Goal: Information Seeking & Learning: Learn about a topic

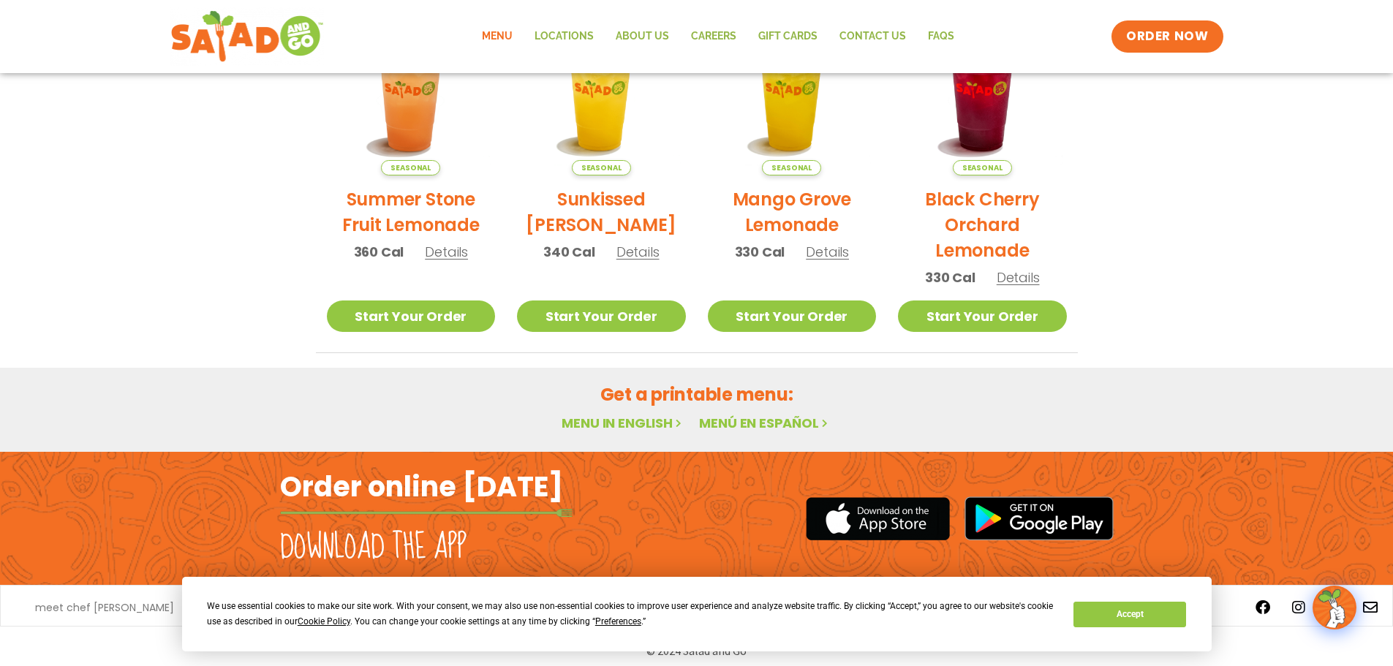
scroll to position [784, 0]
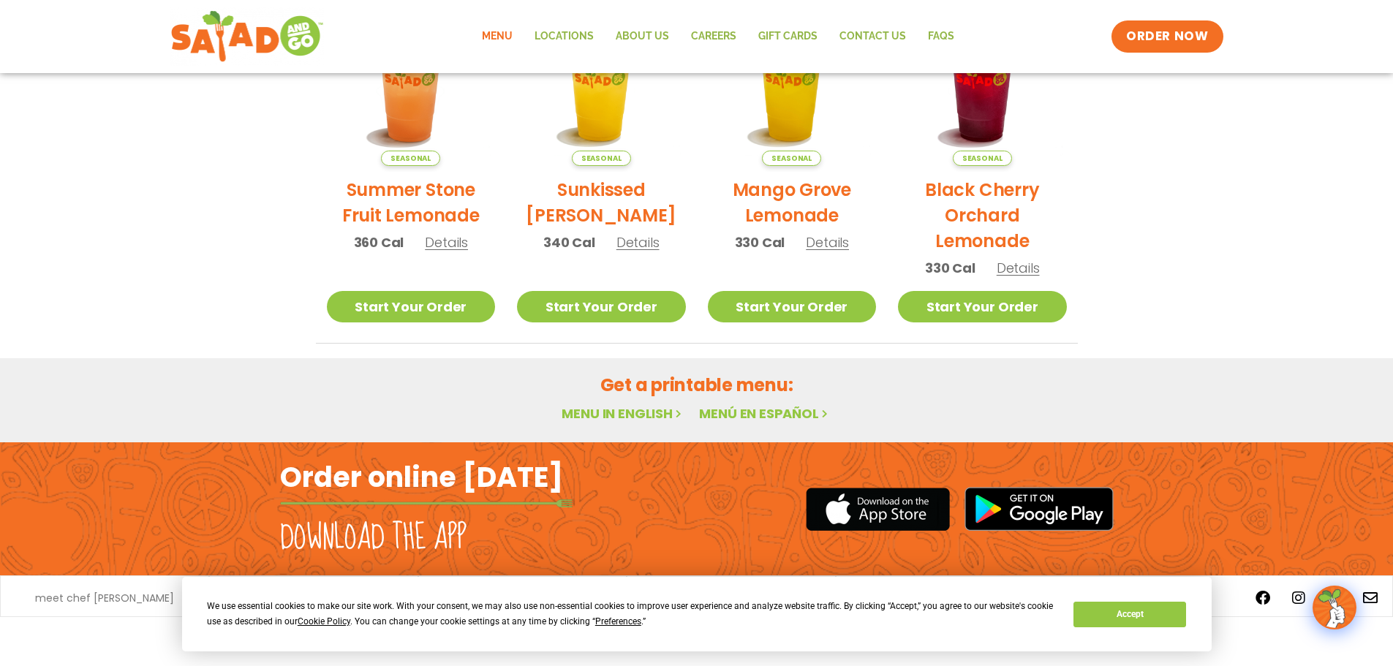
click at [586, 416] on link "Menu in English" at bounding box center [623, 413] width 123 height 18
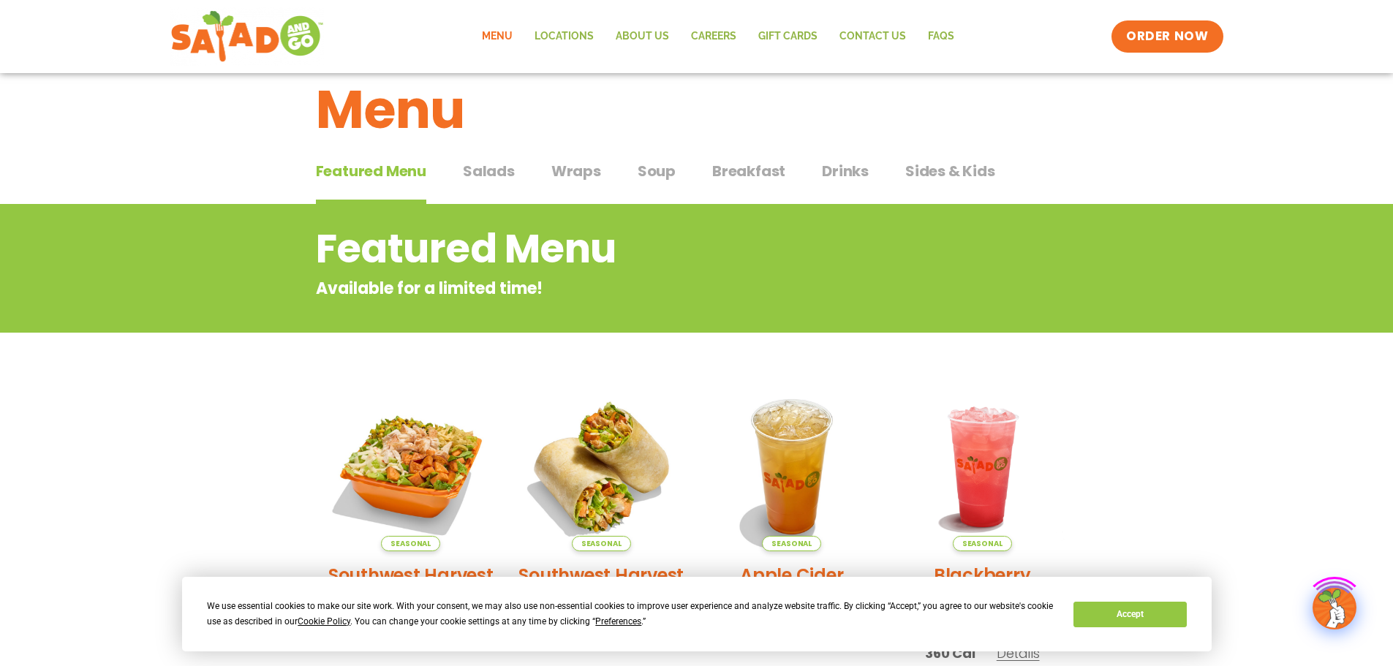
scroll to position [73, 0]
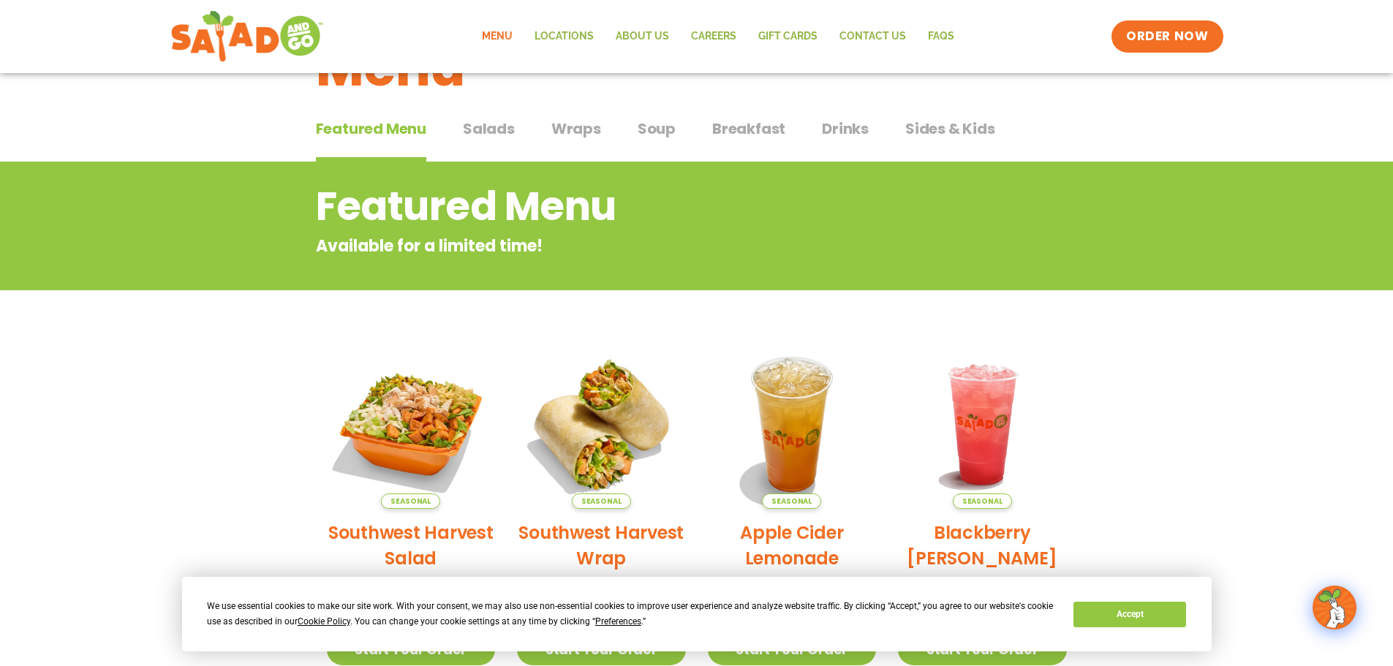
drag, startPoint x: 500, startPoint y: 125, endPoint x: 539, endPoint y: 127, distance: 38.8
click at [505, 125] on span "Salads" at bounding box center [489, 129] width 52 height 22
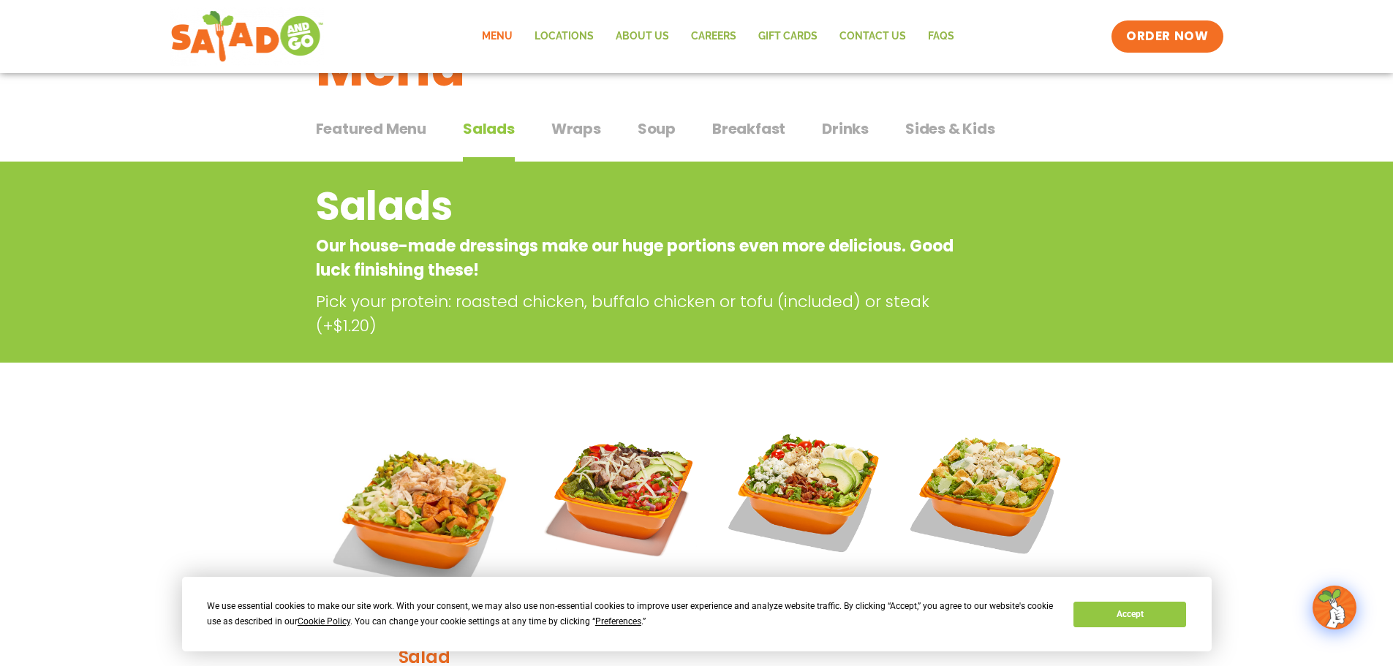
click at [559, 127] on span "Wraps" at bounding box center [576, 129] width 50 height 22
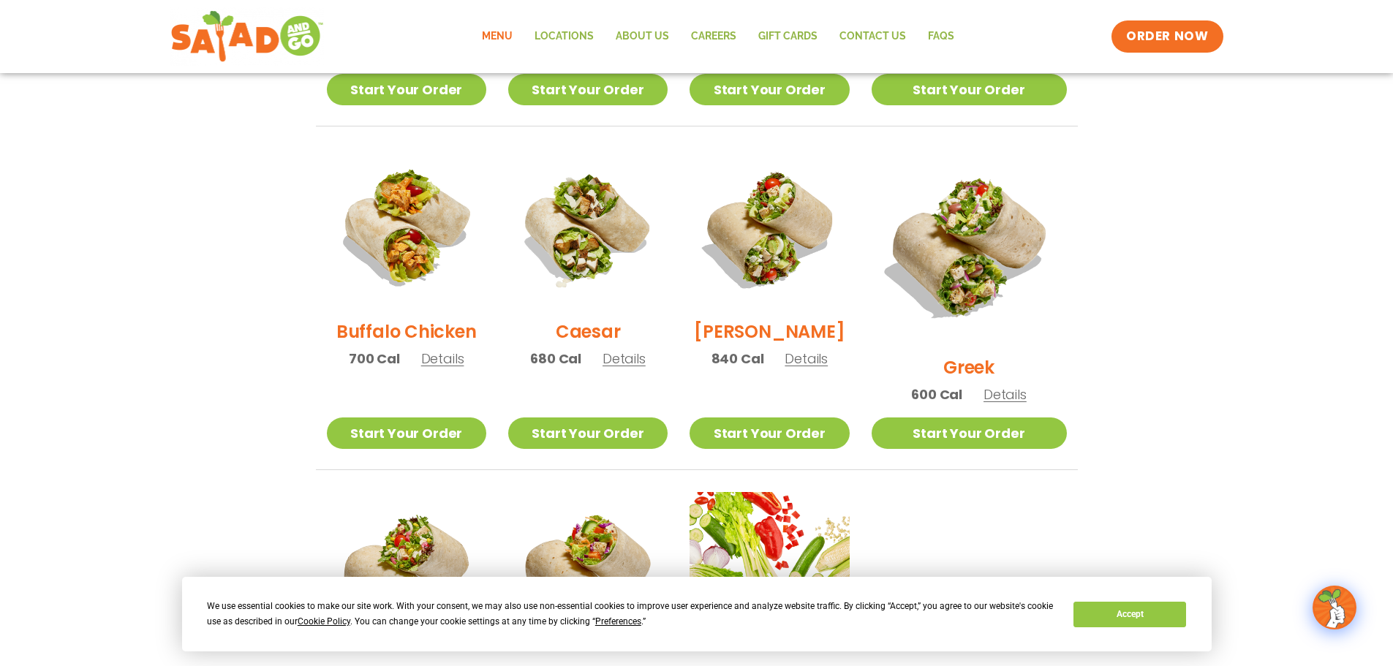
scroll to position [658, 0]
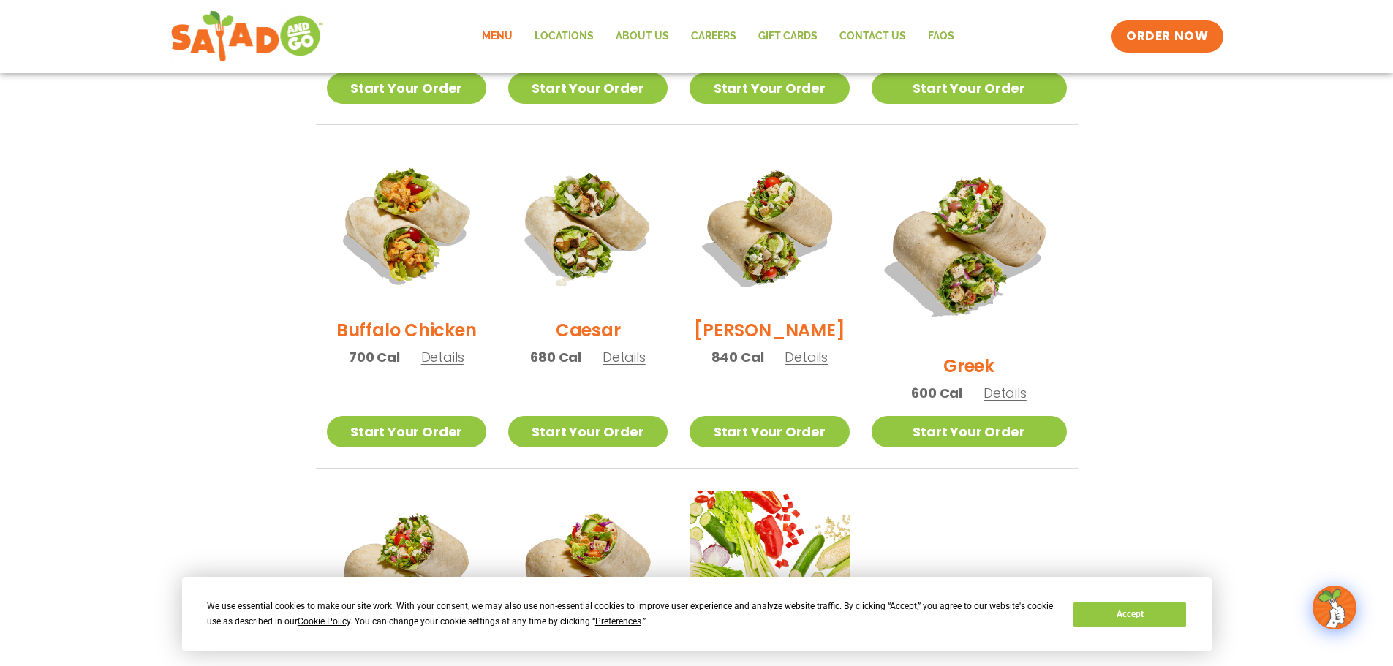
click at [448, 366] on span "Details" at bounding box center [442, 357] width 43 height 18
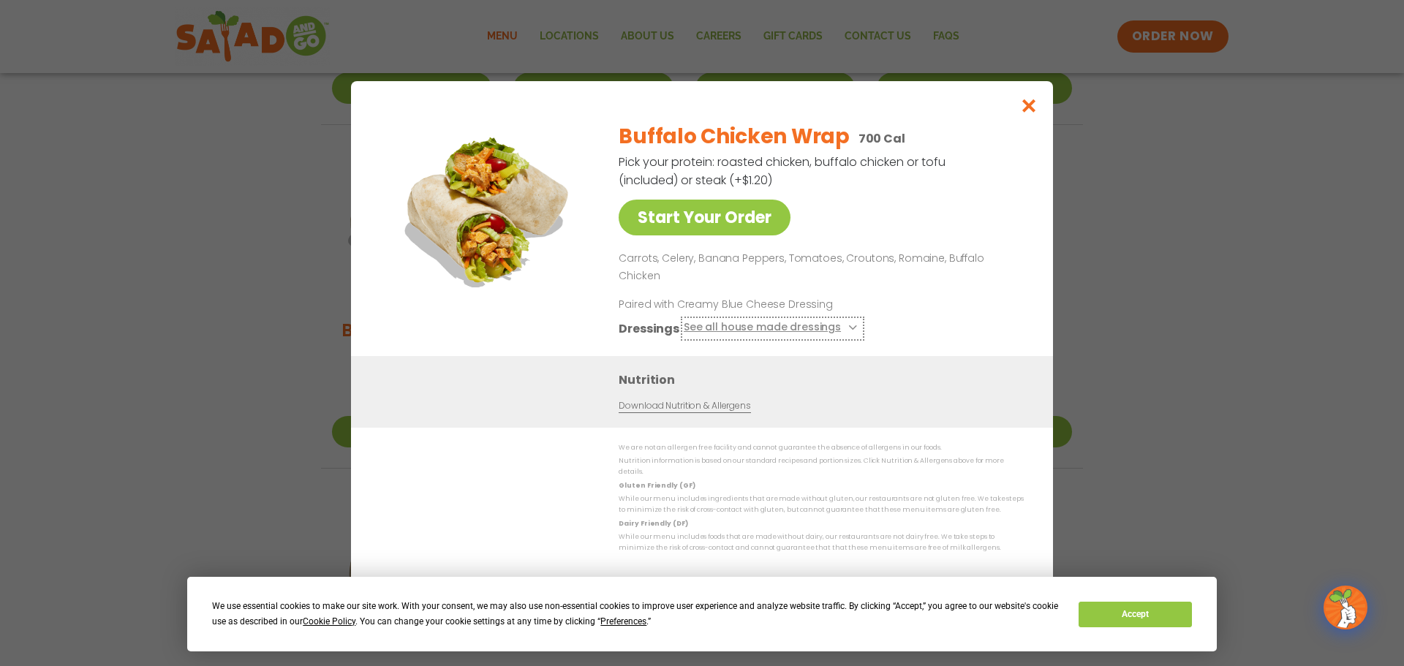
click at [848, 325] on icon at bounding box center [851, 328] width 6 height 6
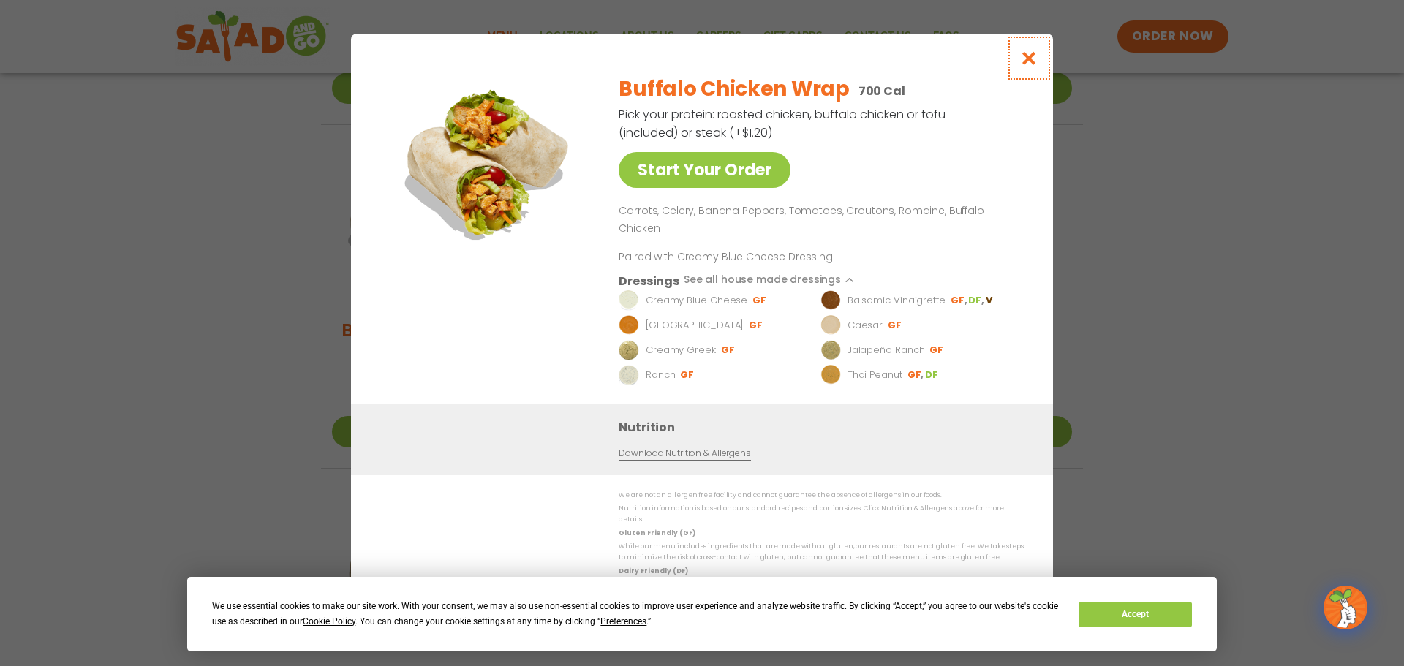
click at [1037, 66] on icon "Close modal" at bounding box center [1029, 57] width 18 height 15
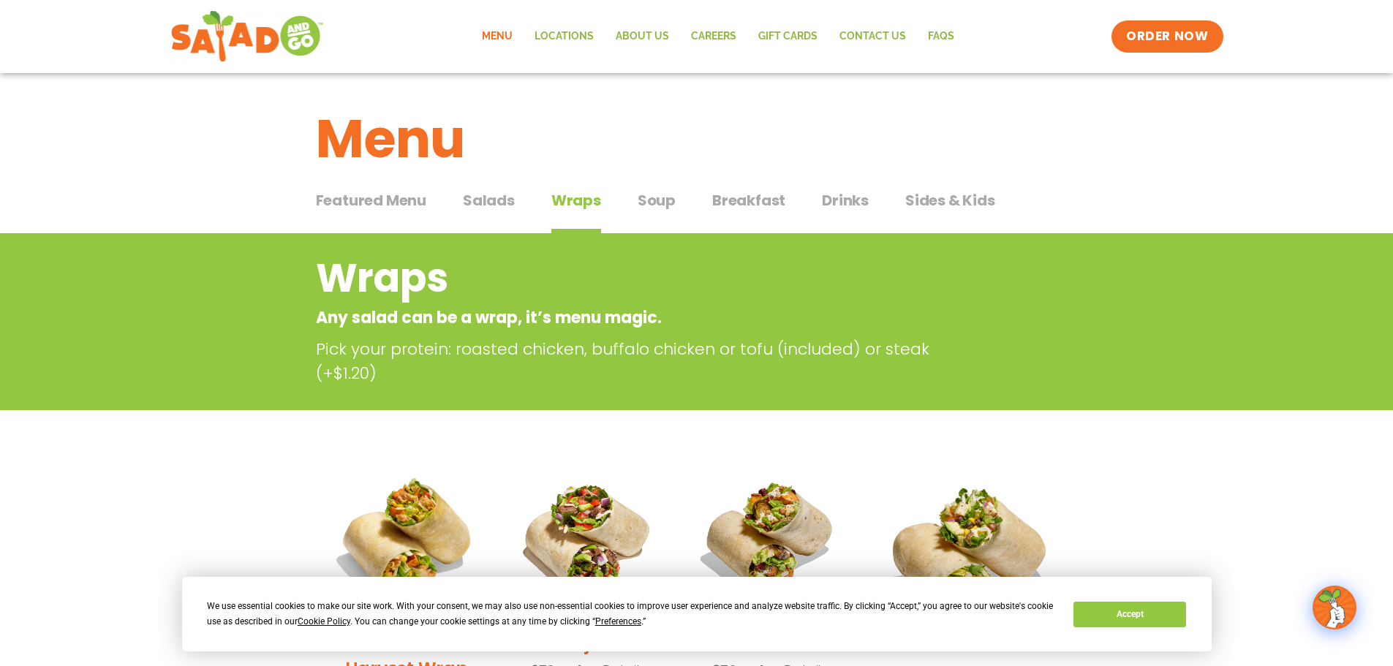
scroll to position [0, 0]
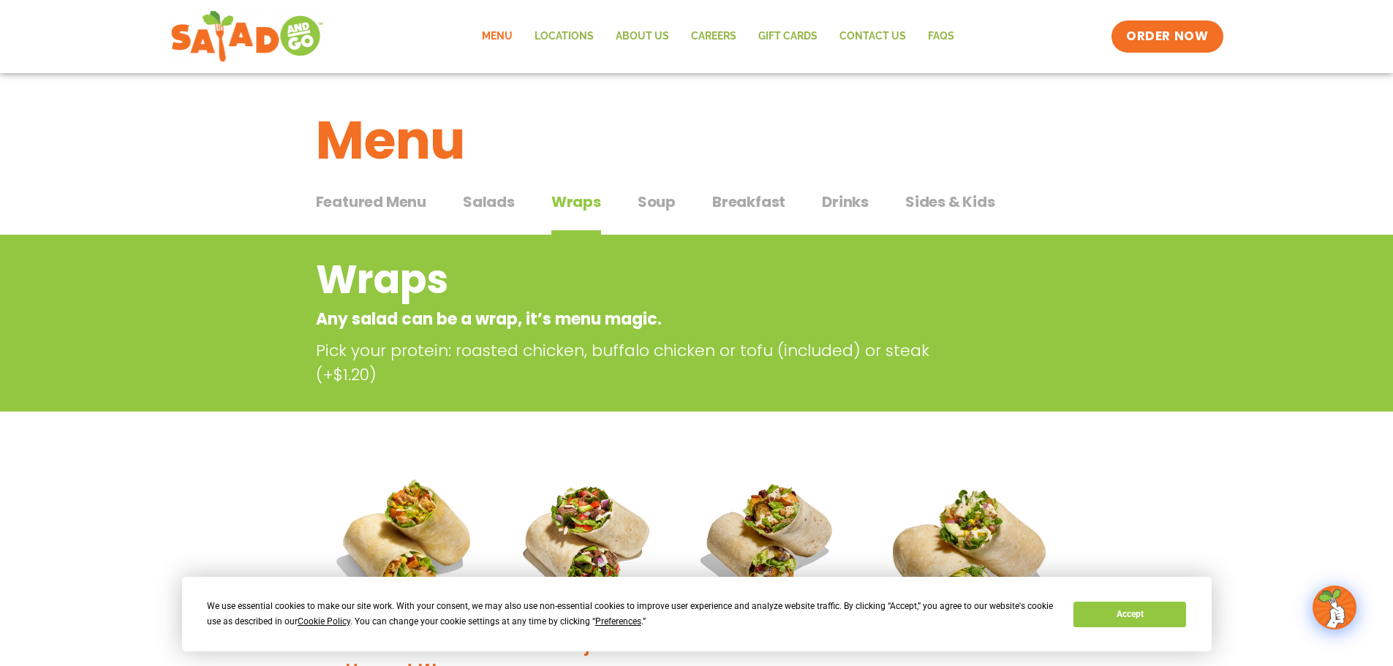
click at [483, 212] on span "Salads" at bounding box center [489, 202] width 52 height 22
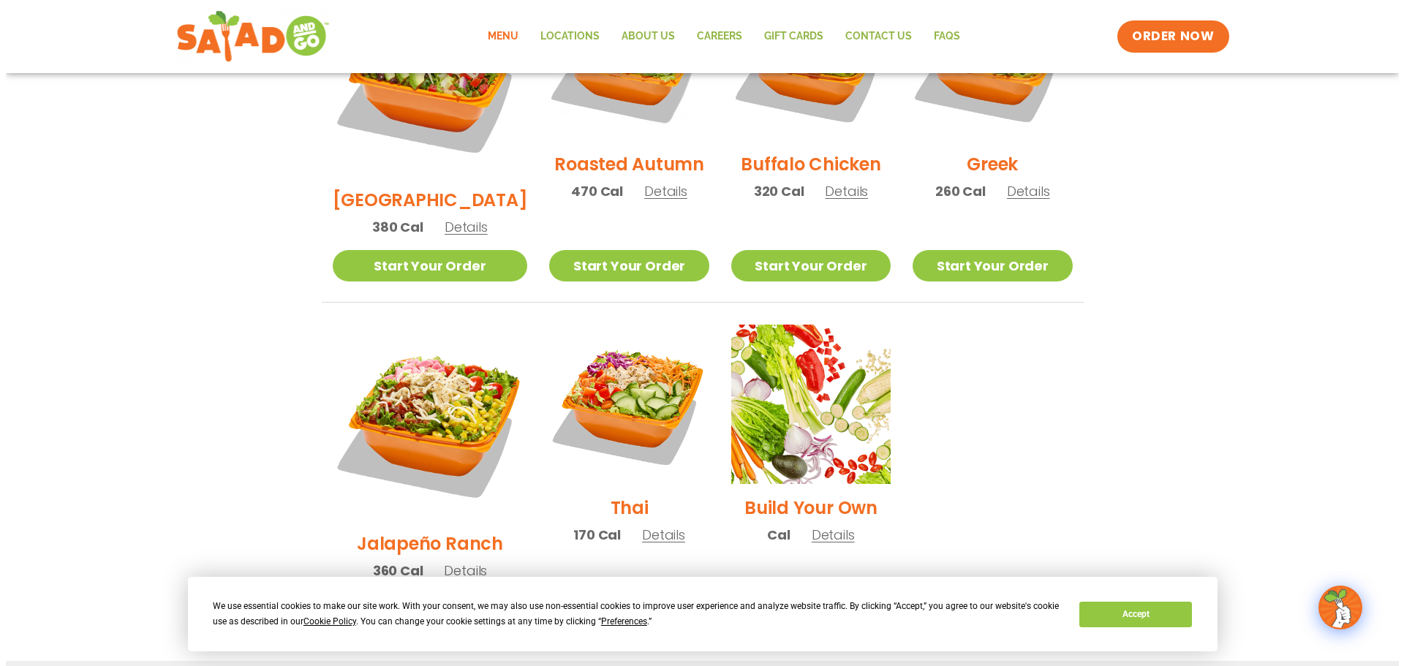
scroll to position [877, 0]
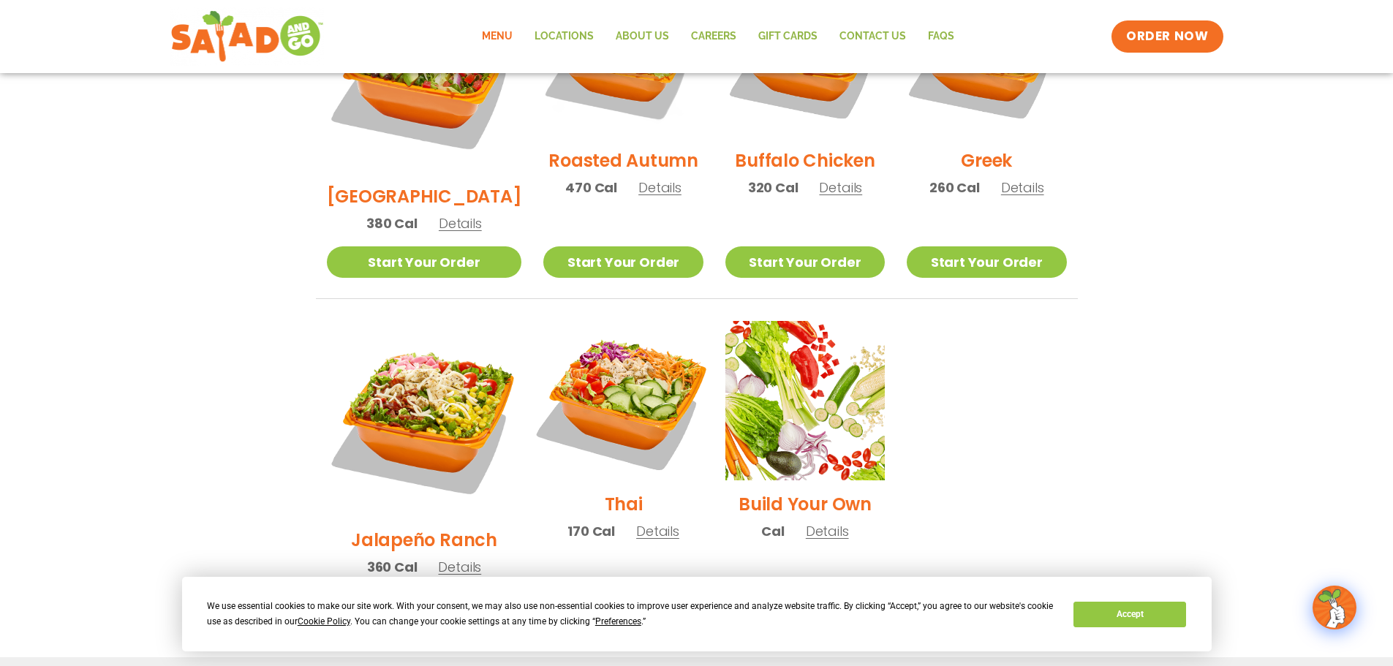
click at [627, 342] on img at bounding box center [622, 400] width 187 height 187
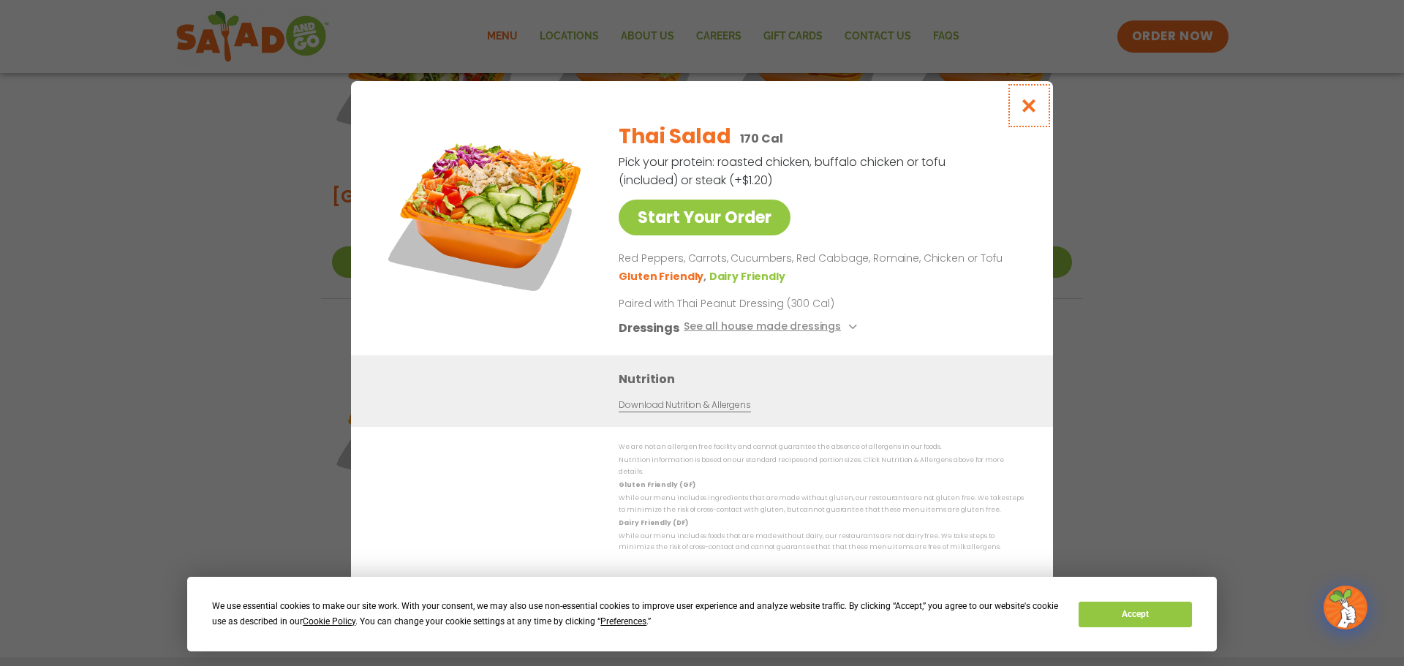
click at [1033, 111] on icon "Close modal" at bounding box center [1029, 105] width 18 height 15
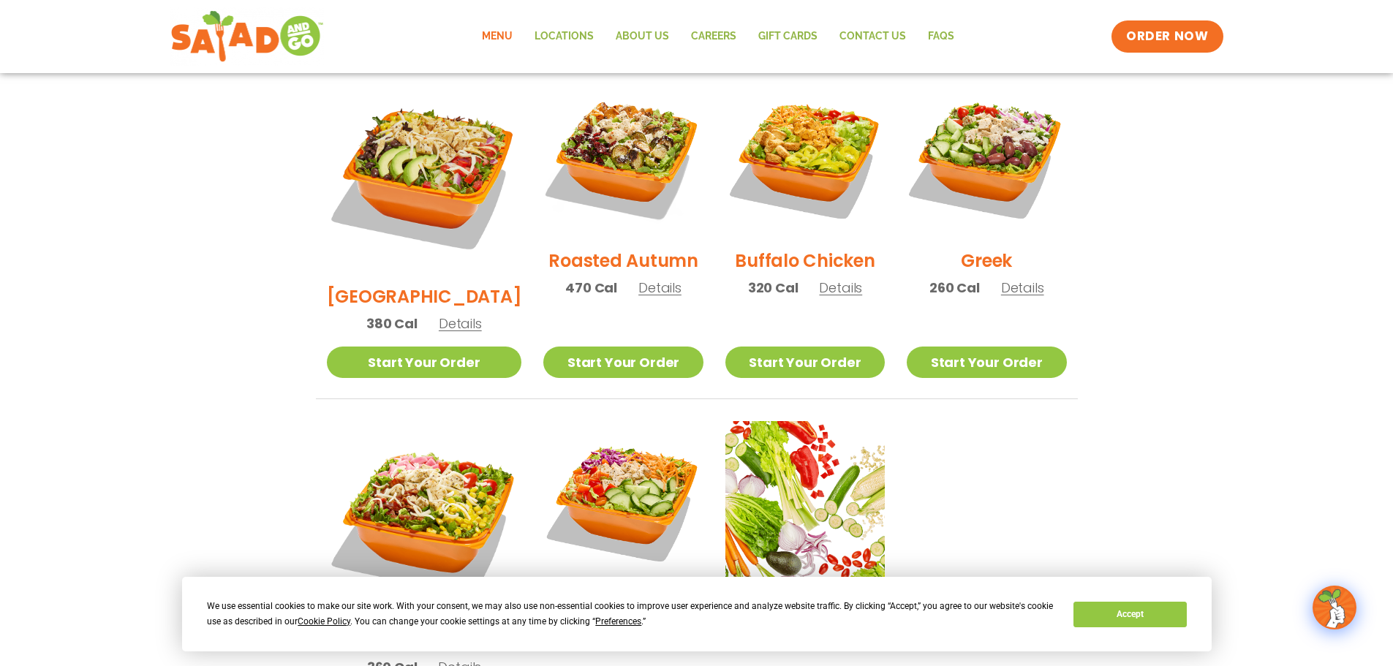
scroll to position [774, 0]
